Goal: Task Accomplishment & Management: Manage account settings

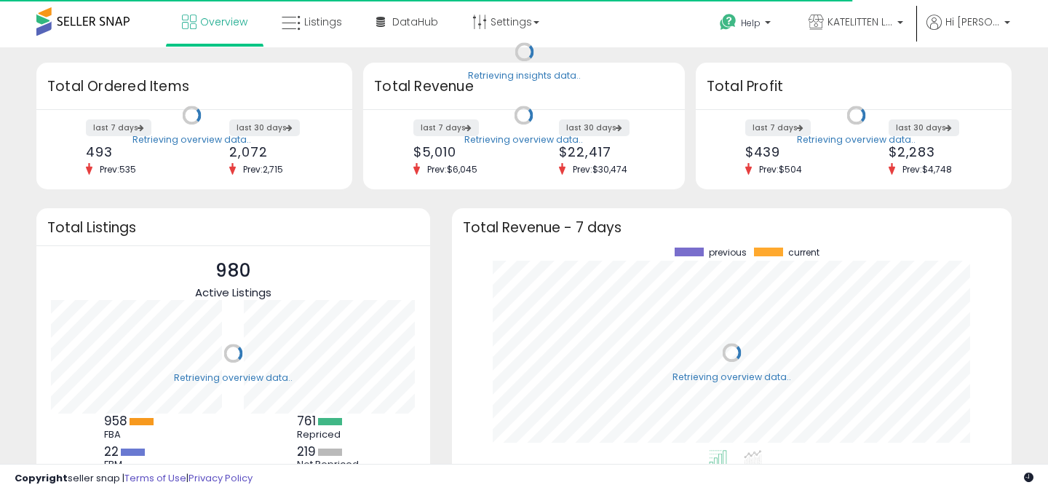
scroll to position [202, 530]
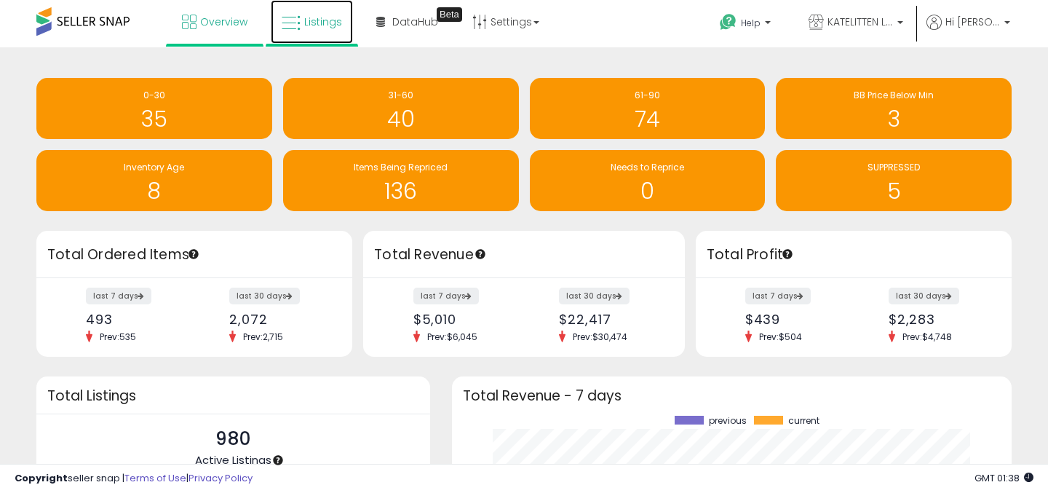
click at [319, 32] on link "Listings" at bounding box center [312, 22] width 82 height 44
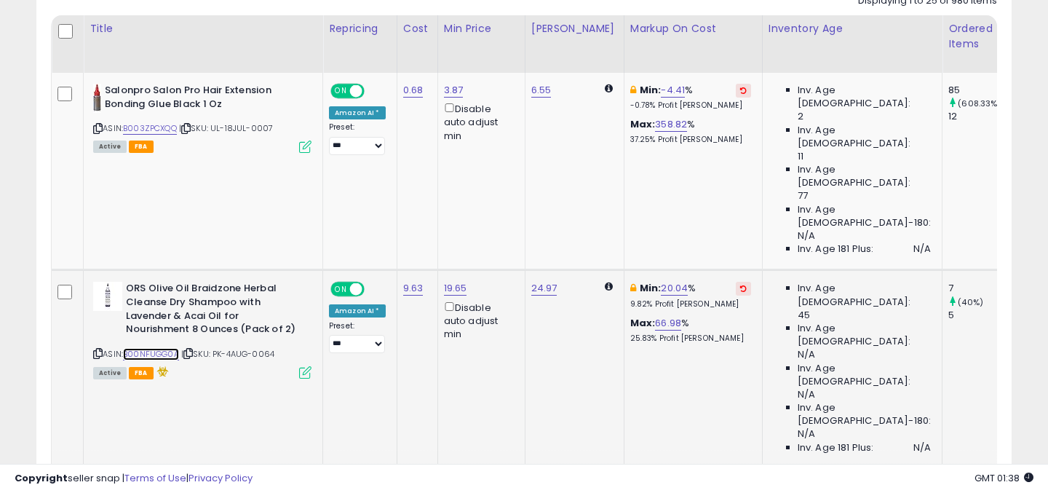
click at [156, 348] on link "B00NFUGG0A" at bounding box center [151, 354] width 56 height 12
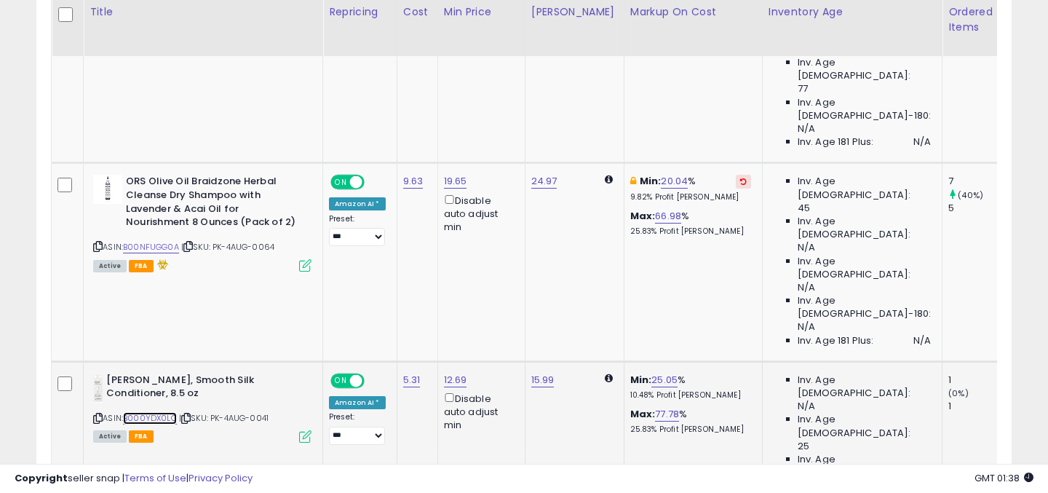
click at [167, 412] on link "B000YDX0LO" at bounding box center [150, 418] width 54 height 12
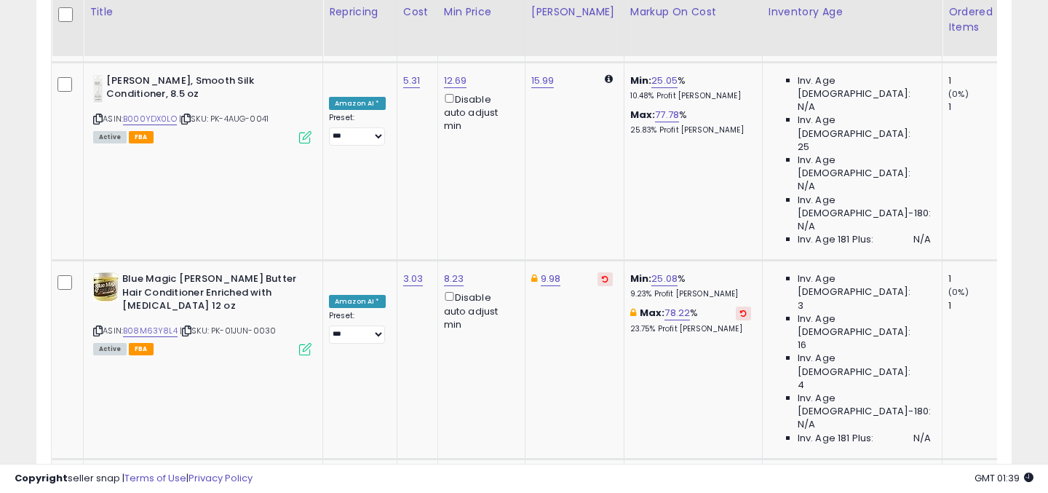
type input "*"
click at [711, 135] on icon "submit" at bounding box center [706, 130] width 9 height 9
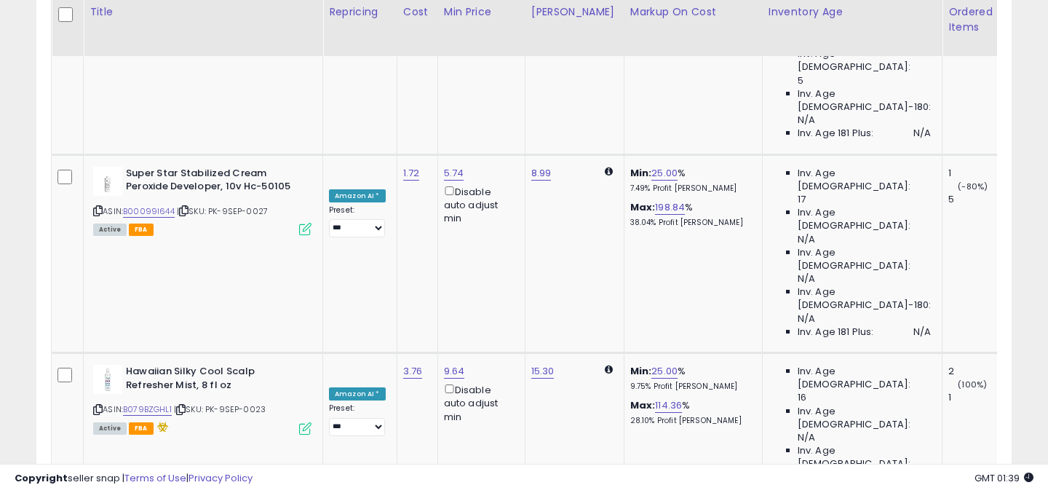
click at [579, 114] on input "******" at bounding box center [629, 113] width 130 height 25
type input "******"
click at [715, 108] on icon "submit" at bounding box center [711, 111] width 9 height 9
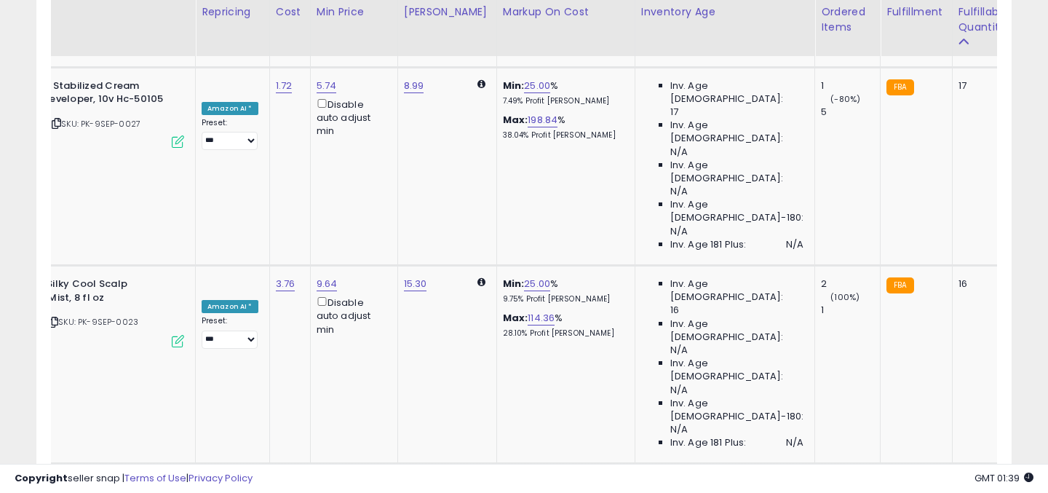
type input "*"
type input "***"
click at [586, 122] on button "submit" at bounding box center [579, 117] width 25 height 22
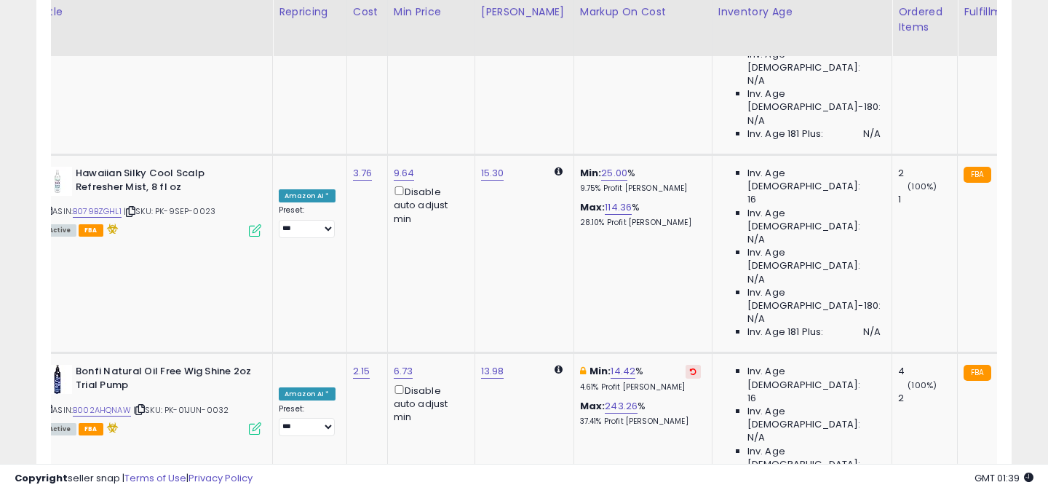
drag, startPoint x: 560, startPoint y: 113, endPoint x: 461, endPoint y: 114, distance: 99.0
type input "***"
click at [669, 109] on button "submit" at bounding box center [656, 110] width 25 height 22
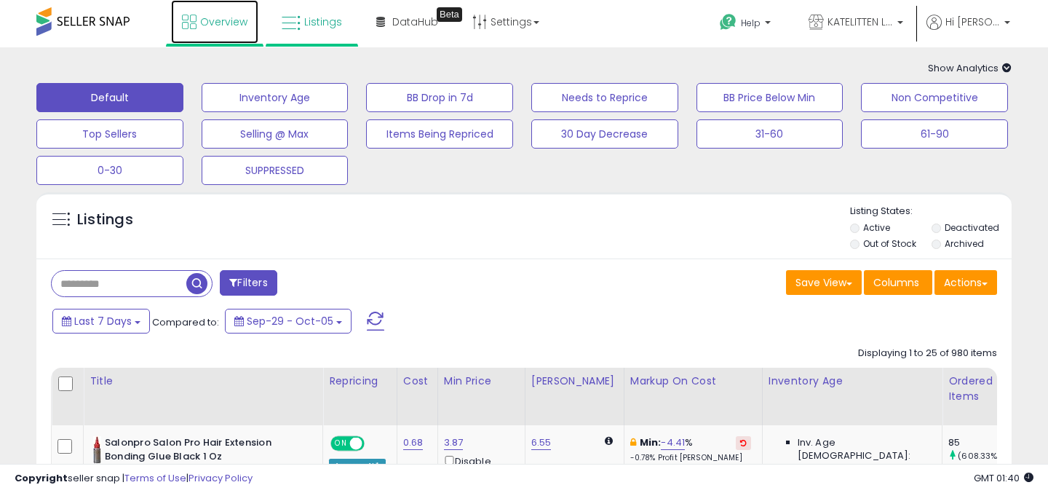
click at [231, 29] on link "Overview" at bounding box center [214, 22] width 87 height 44
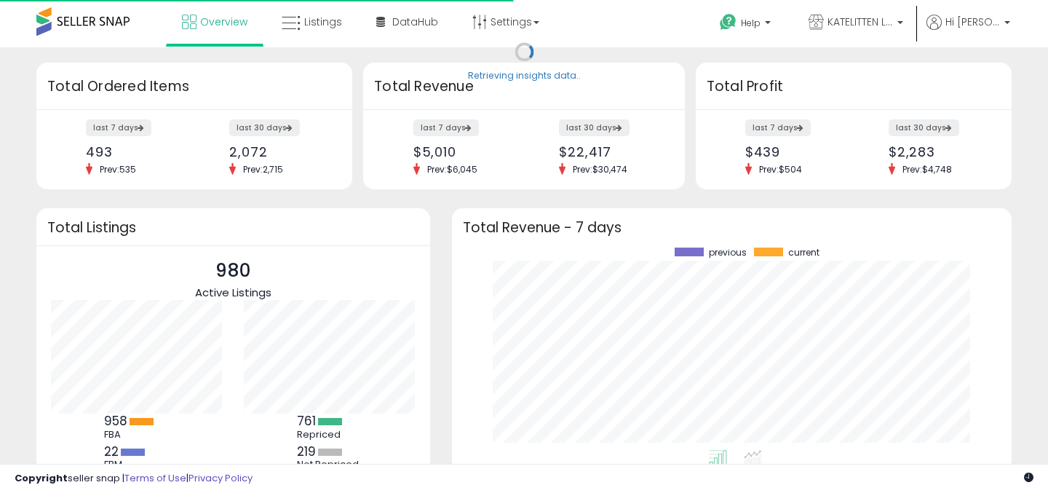
scroll to position [202, 530]
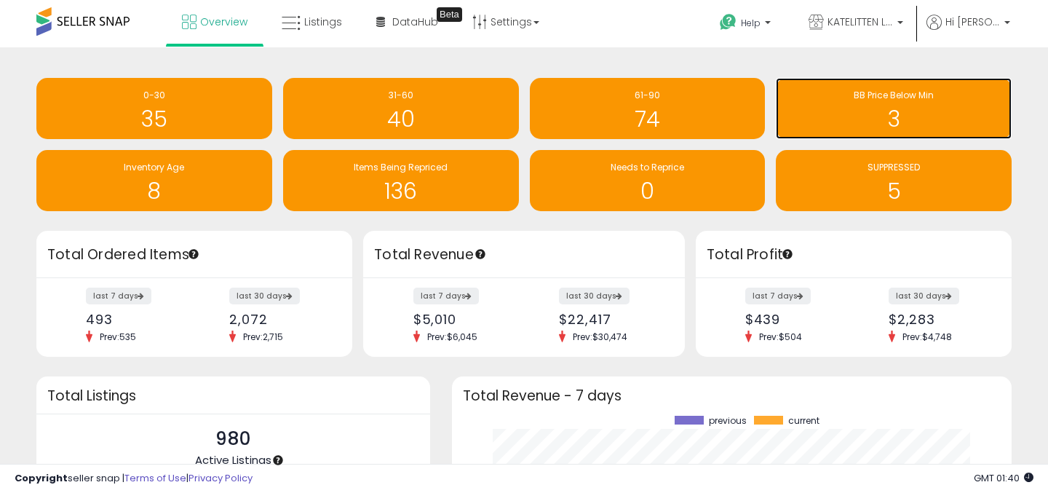
click at [911, 105] on div "3" at bounding box center [893, 110] width 221 height 42
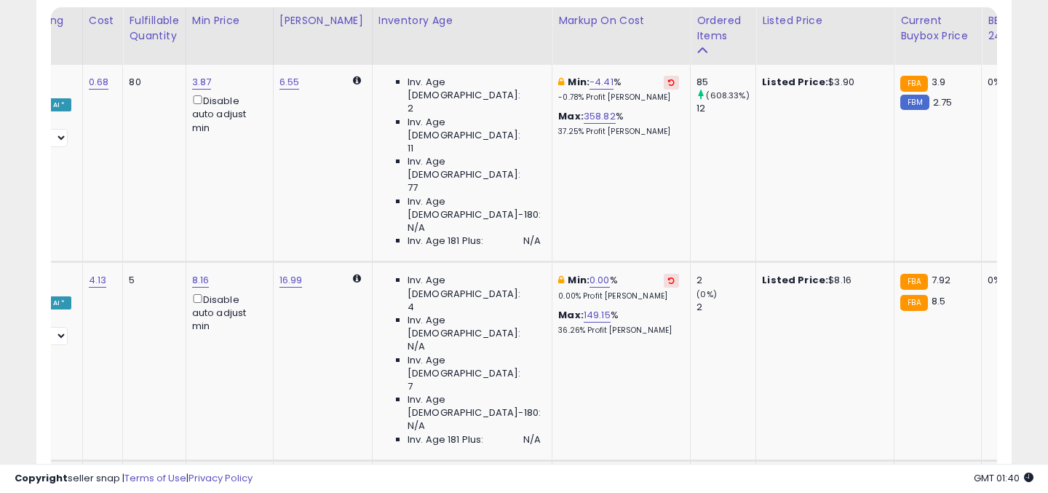
scroll to position [0, 311]
click at [583, 472] on link "25.00" at bounding box center [596, 479] width 26 height 15
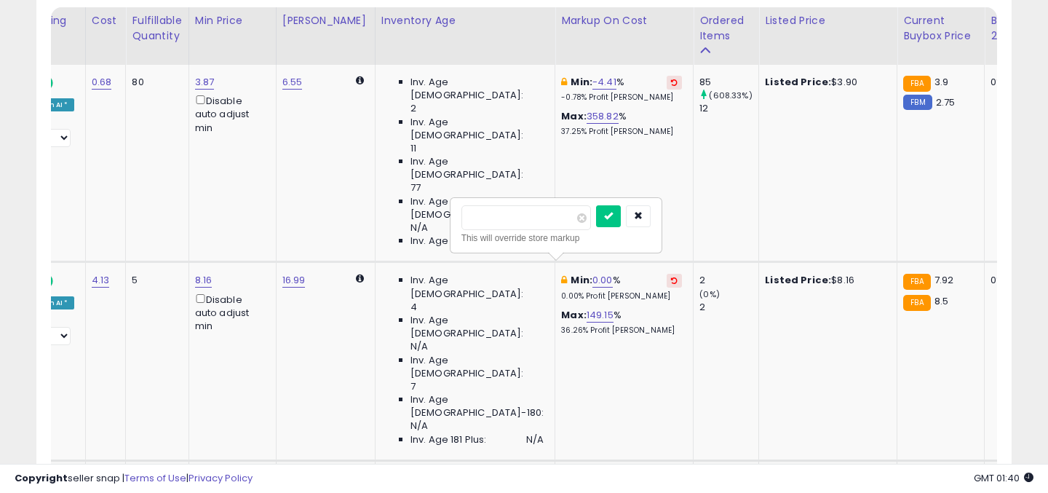
type input "*"
click at [613, 214] on icon "submit" at bounding box center [608, 215] width 9 height 9
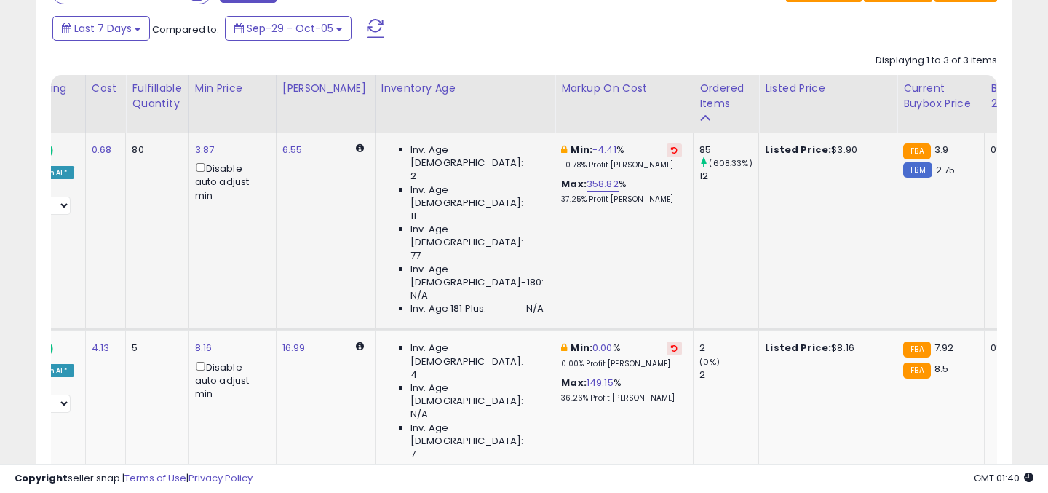
scroll to position [0, 294]
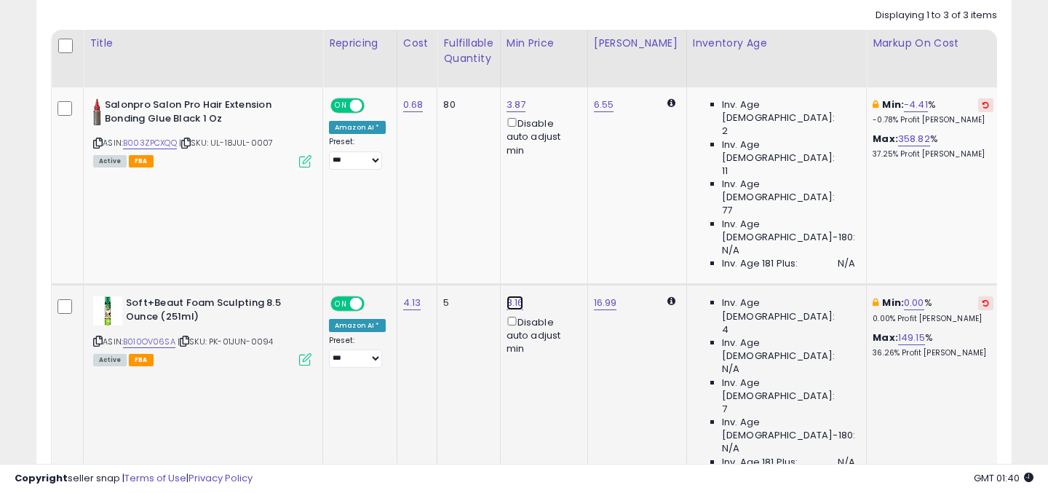
click at [511, 295] on link "8.16" at bounding box center [514, 302] width 17 height 15
drag, startPoint x: 430, startPoint y: 152, endPoint x: 346, endPoint y: 152, distance: 83.7
click at [350, 152] on tbody "Salonpro Salon Pro Hair Extension Bonding Glue Black 1 Oz ASIN: B003ZPCXQQ | SK…" at bounding box center [707, 384] width 1310 height 594
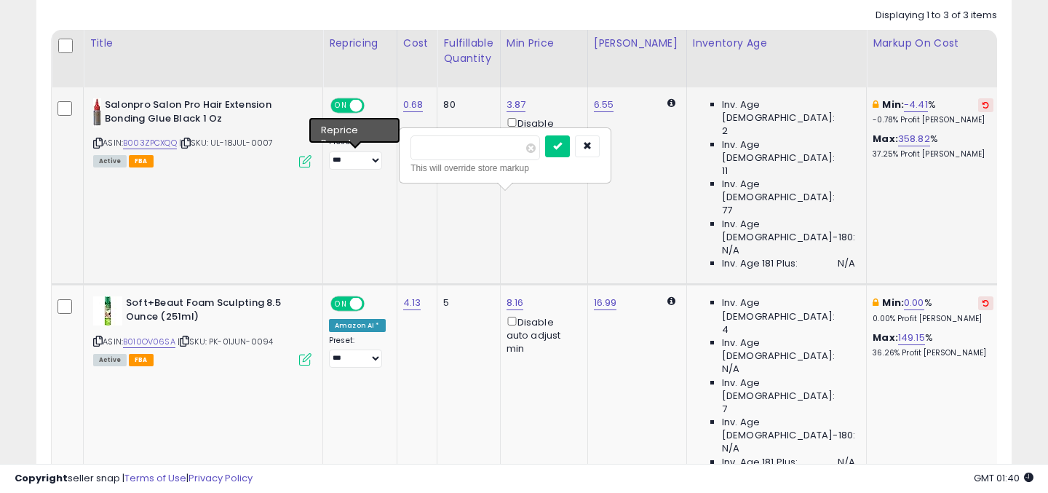
type input "*"
type input "***"
click at [570, 151] on button "submit" at bounding box center [557, 146] width 25 height 22
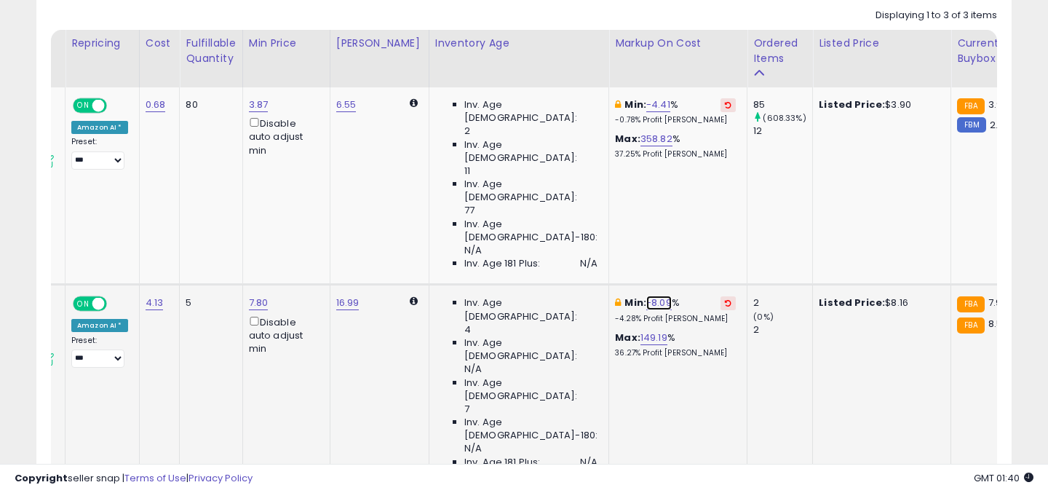
click at [646, 295] on link "-8.09" at bounding box center [658, 302] width 25 height 15
type input "**"
type input "***"
click at [675, 148] on button "submit" at bounding box center [671, 146] width 25 height 22
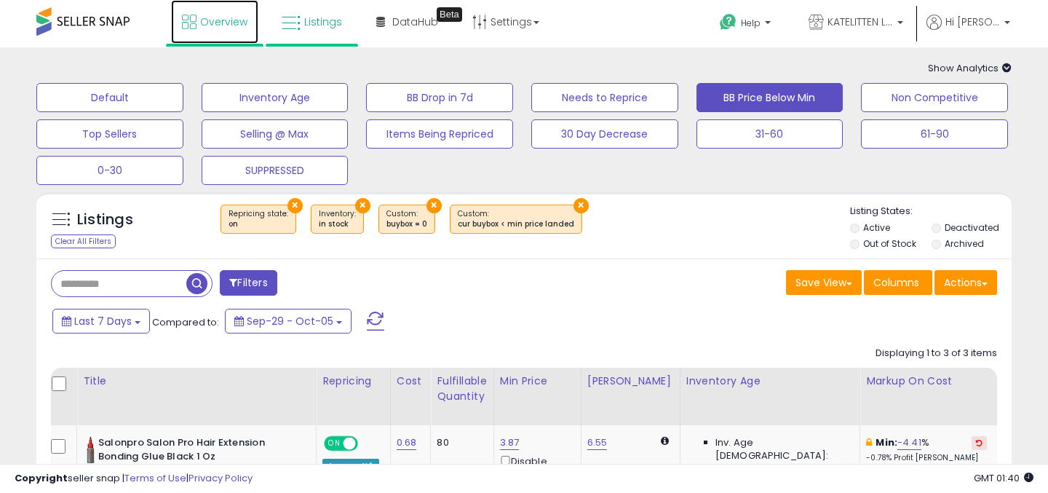
click at [239, 35] on link "Overview" at bounding box center [214, 22] width 87 height 44
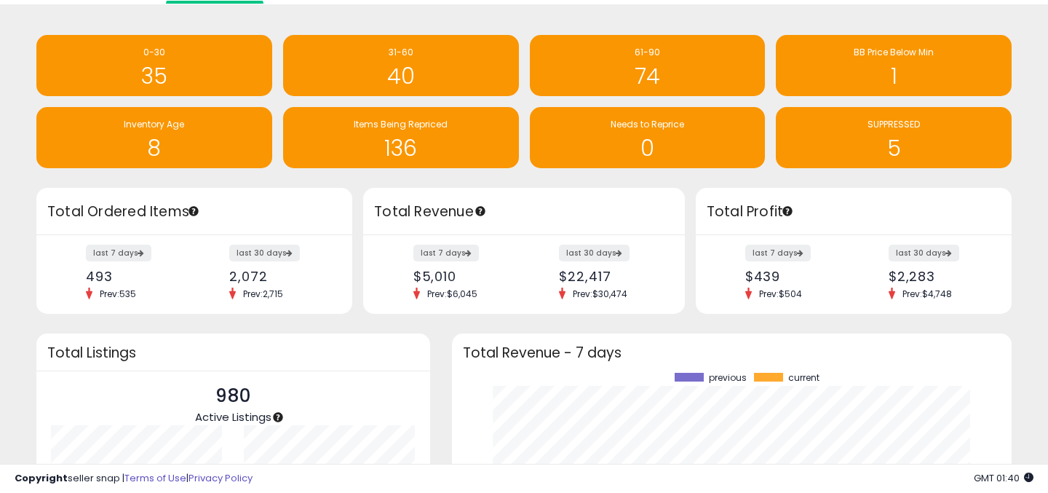
scroll to position [36, 0]
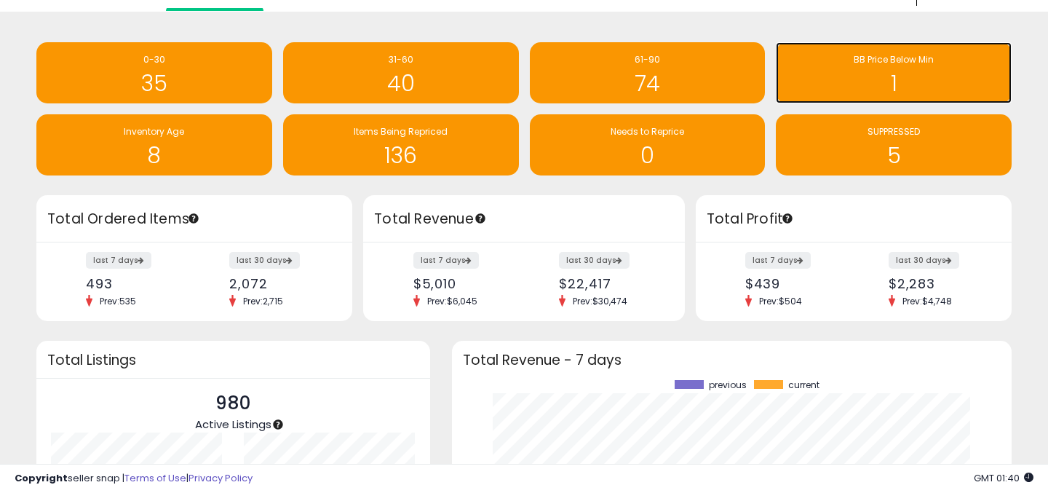
click at [862, 60] on span "BB Price Below Min" at bounding box center [894, 59] width 80 height 12
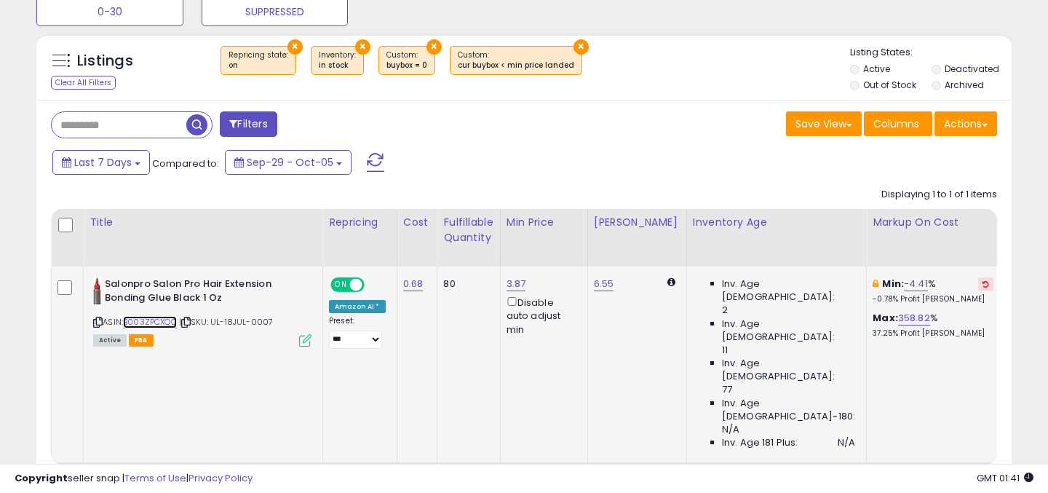
click at [168, 322] on link "B003ZPCXQQ" at bounding box center [150, 322] width 54 height 12
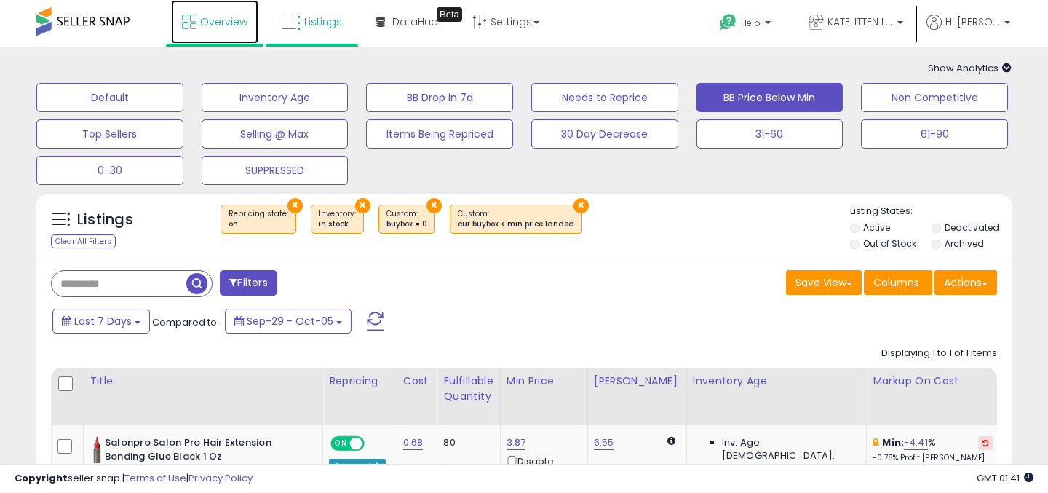
click at [226, 31] on link "Overview" at bounding box center [214, 22] width 87 height 44
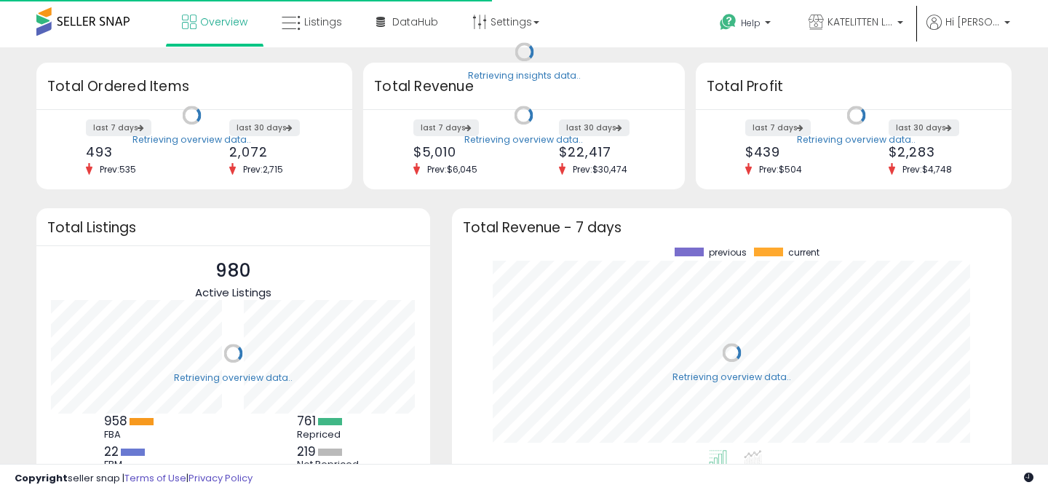
scroll to position [202, 530]
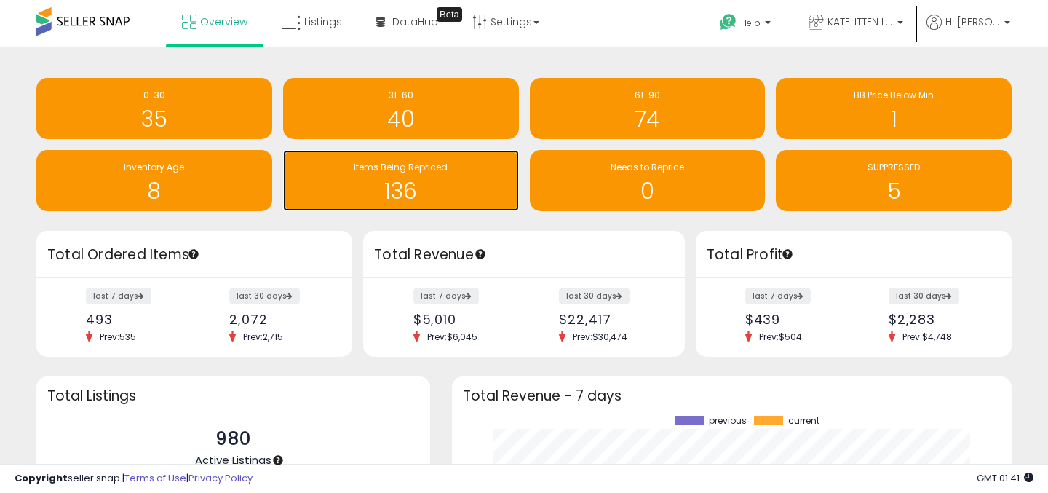
click at [396, 179] on h1 "136" at bounding box center [400, 191] width 221 height 24
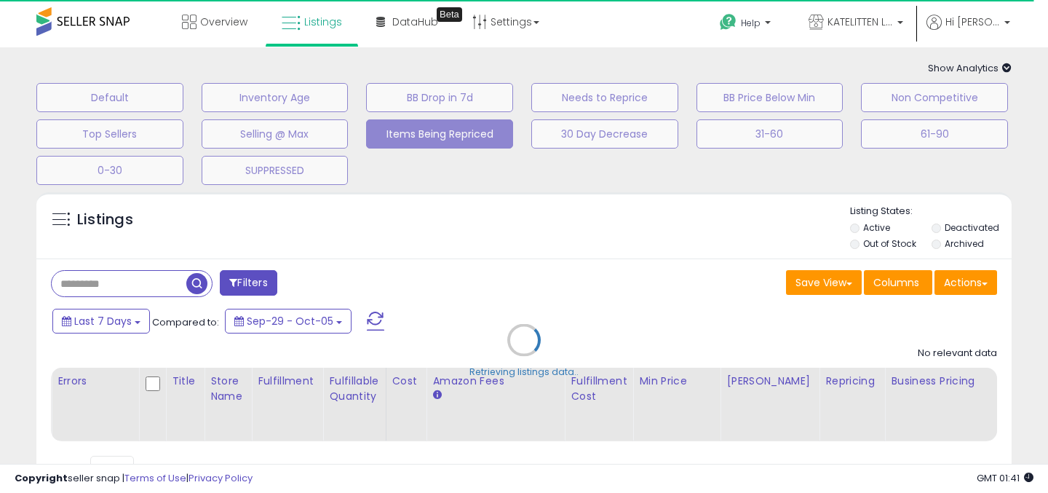
select select "**"
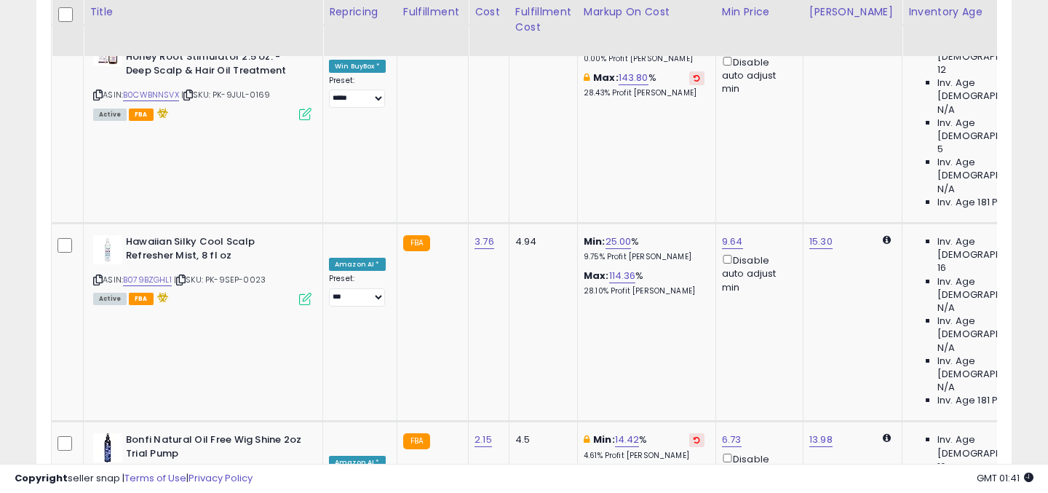
scroll to position [1599, 0]
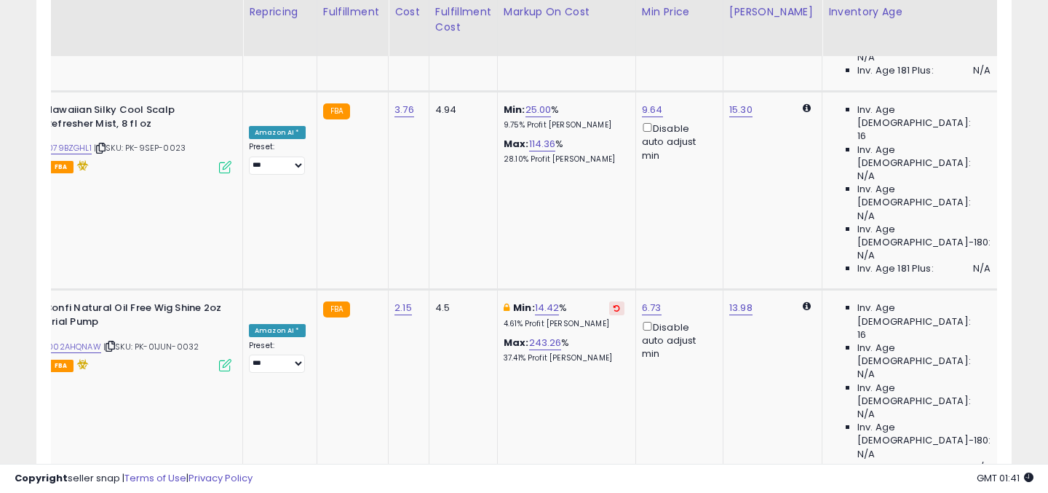
scroll to position [0, 80]
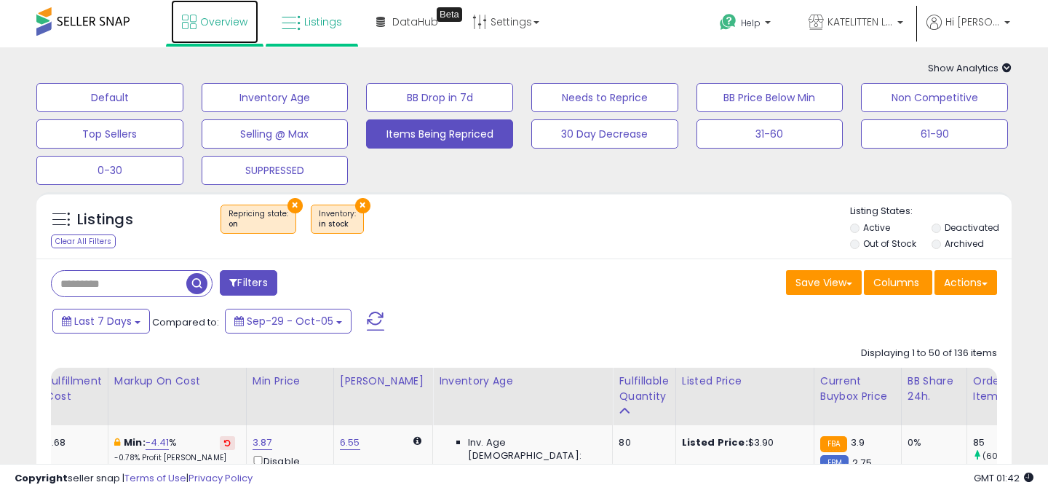
click at [205, 31] on link "Overview" at bounding box center [214, 22] width 87 height 44
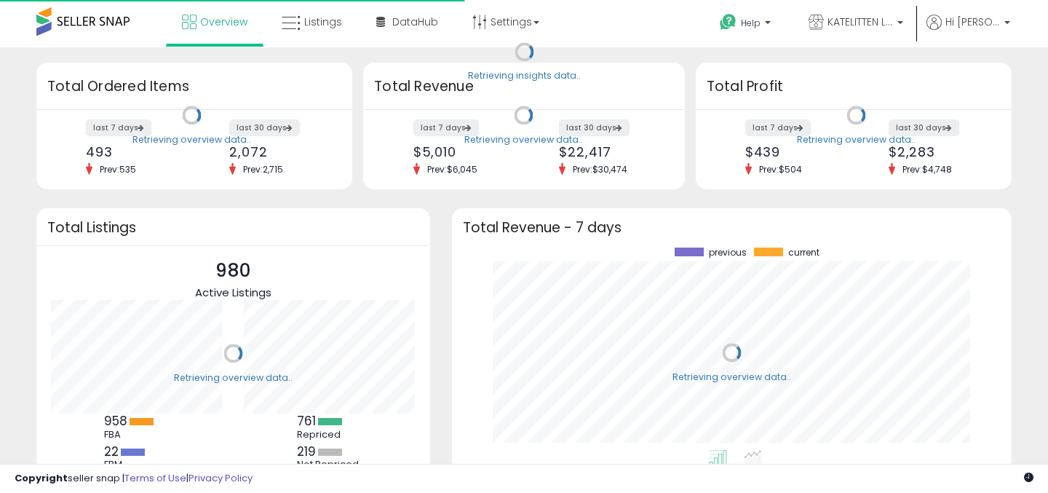
scroll to position [202, 530]
